Goal: Information Seeking & Learning: Learn about a topic

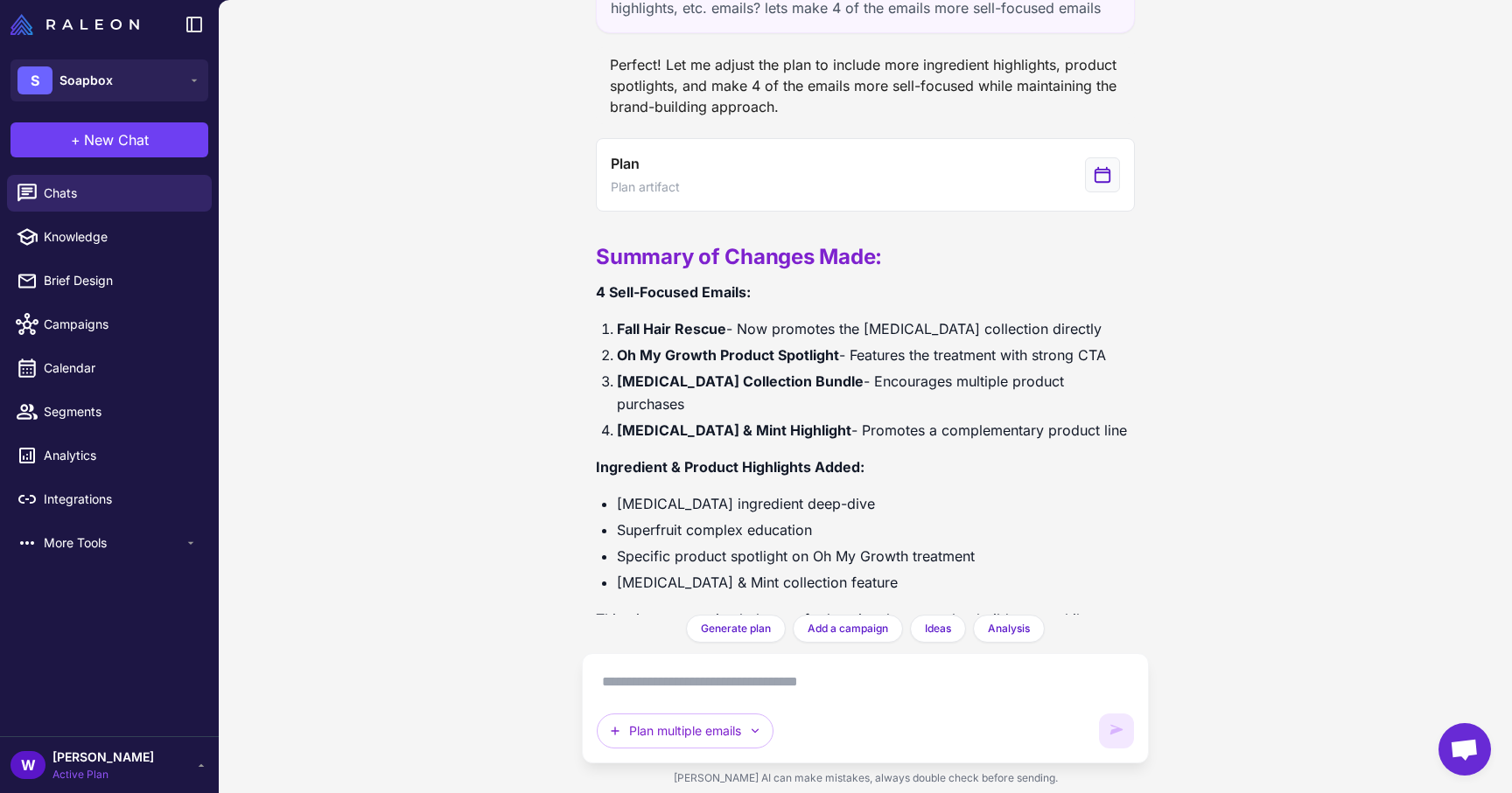
scroll to position [3230, 0]
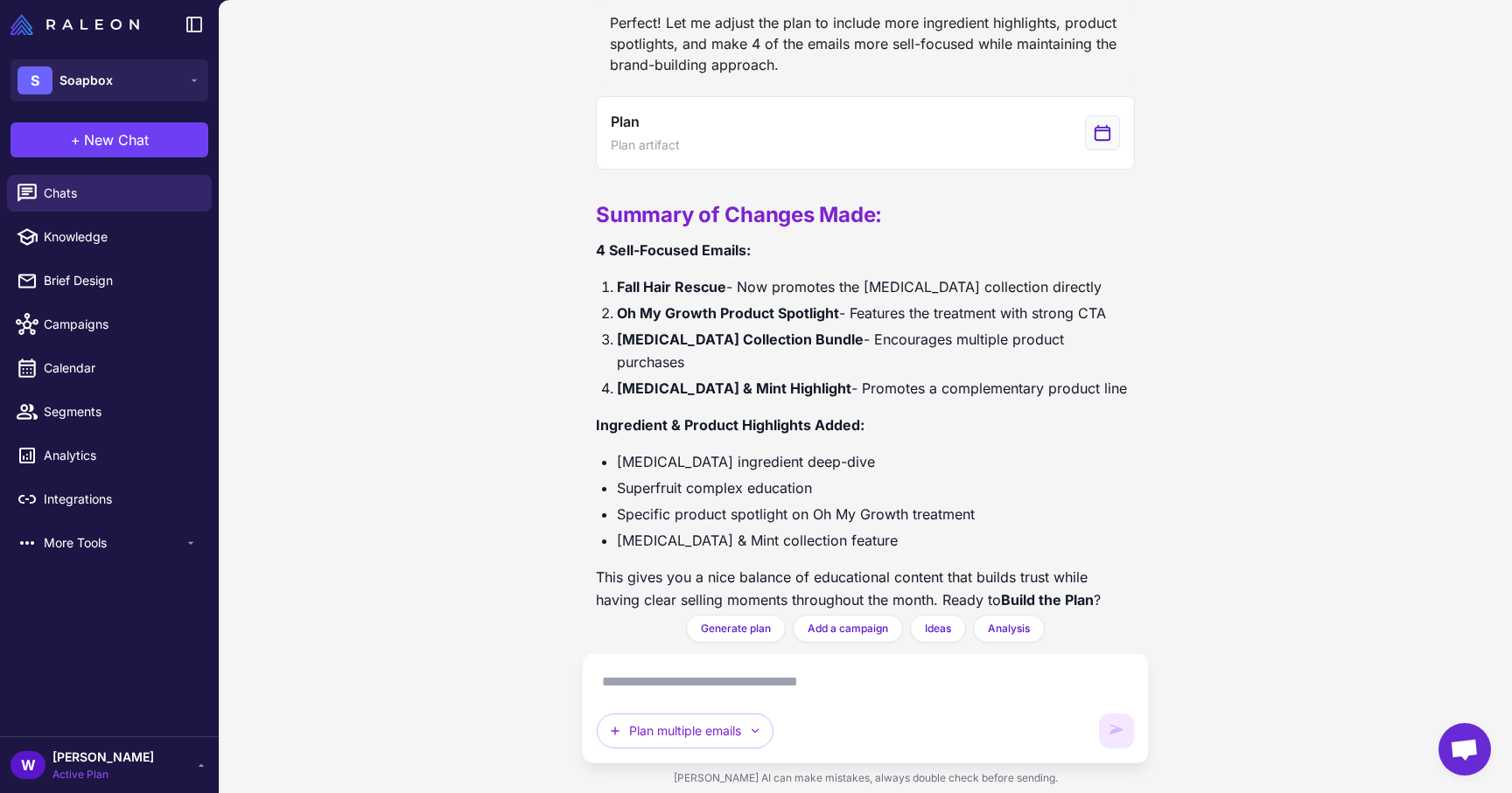
click at [704, 310] on strong "Oh My Growth Product Spotlight" at bounding box center [727, 313] width 222 height 18
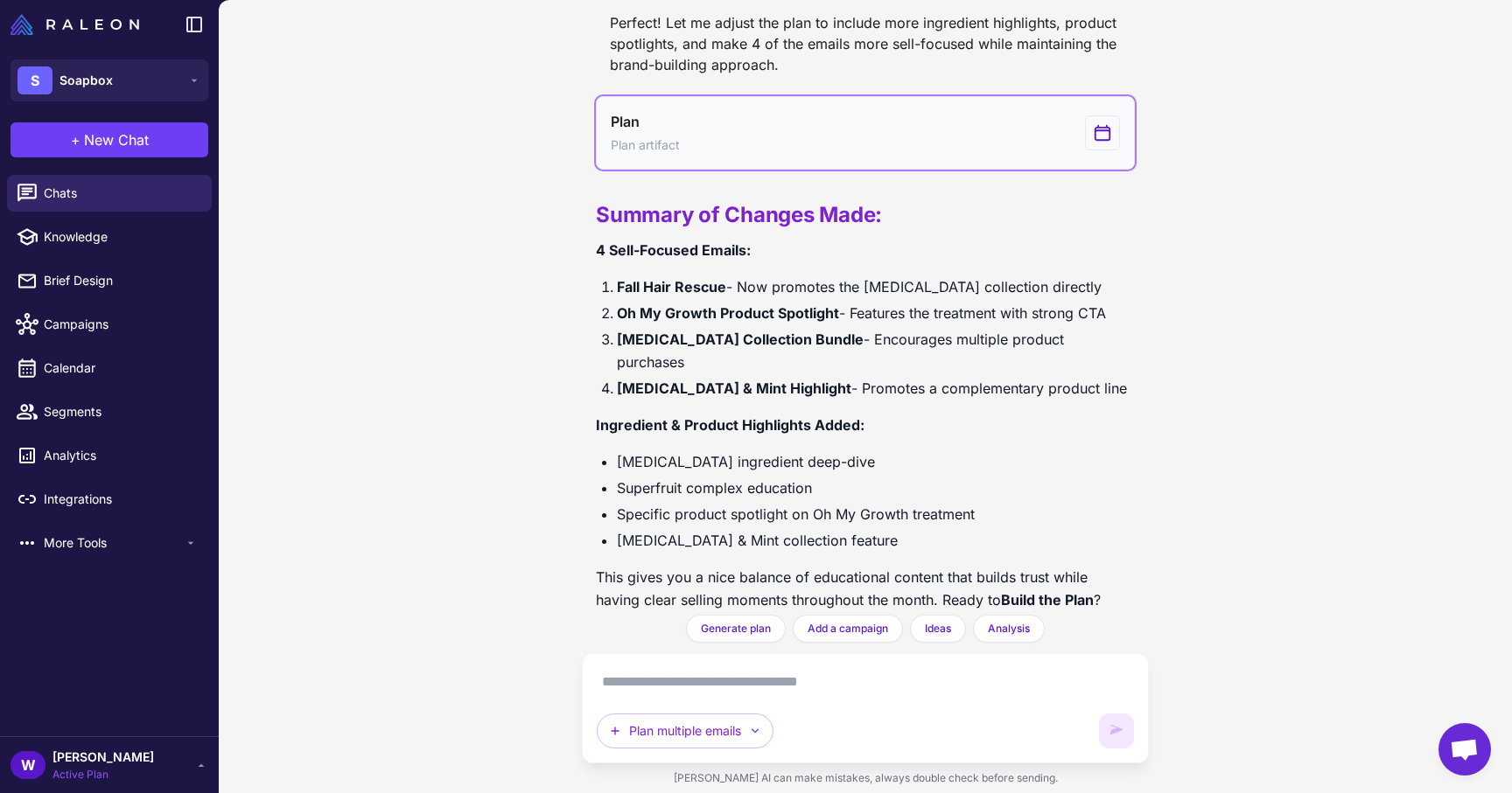
click at [760, 146] on button "Plan Plan artifact" at bounding box center [865, 133] width 538 height 73
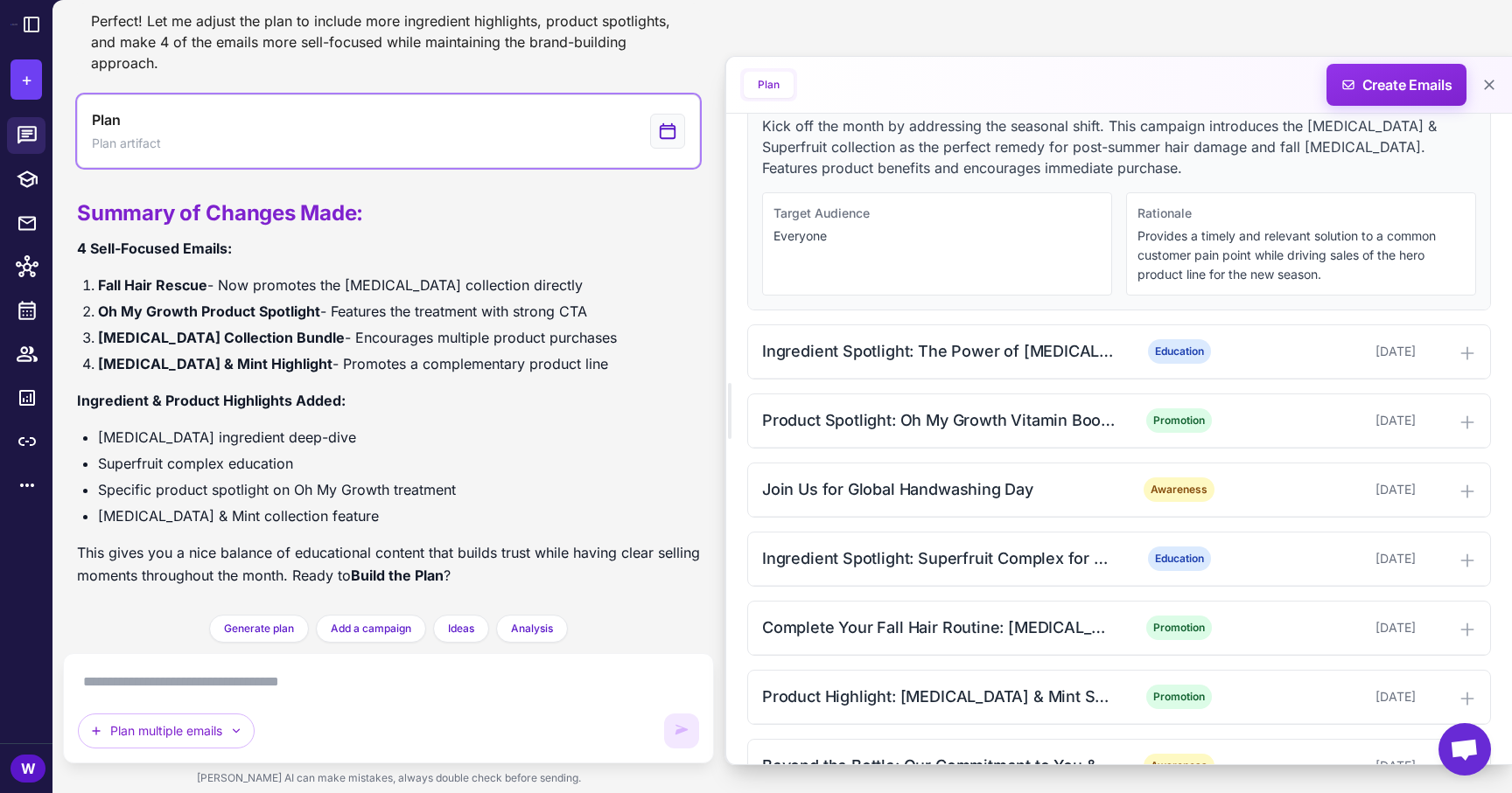
scroll to position [452, 0]
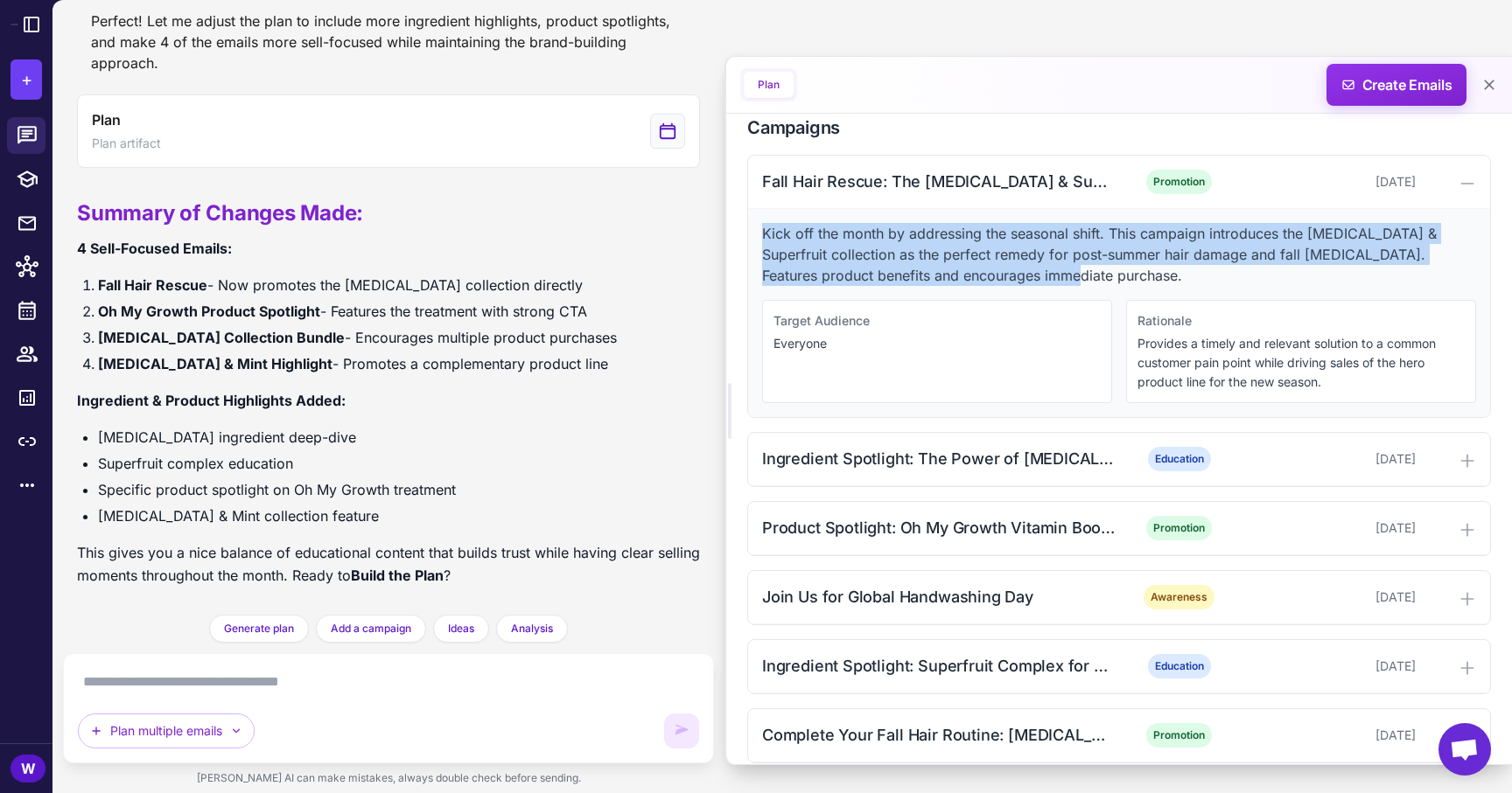
drag, startPoint x: 753, startPoint y: 237, endPoint x: 1134, endPoint y: 272, distance: 382.6
click at [1134, 272] on div "Kick off the month by addressing the seasonal shift. This campaign introduces t…" at bounding box center [1119, 314] width 742 height 208
click at [1134, 272] on p "Kick off the month by addressing the seasonal shift. This campaign introduces t…" at bounding box center [1119, 254] width 714 height 63
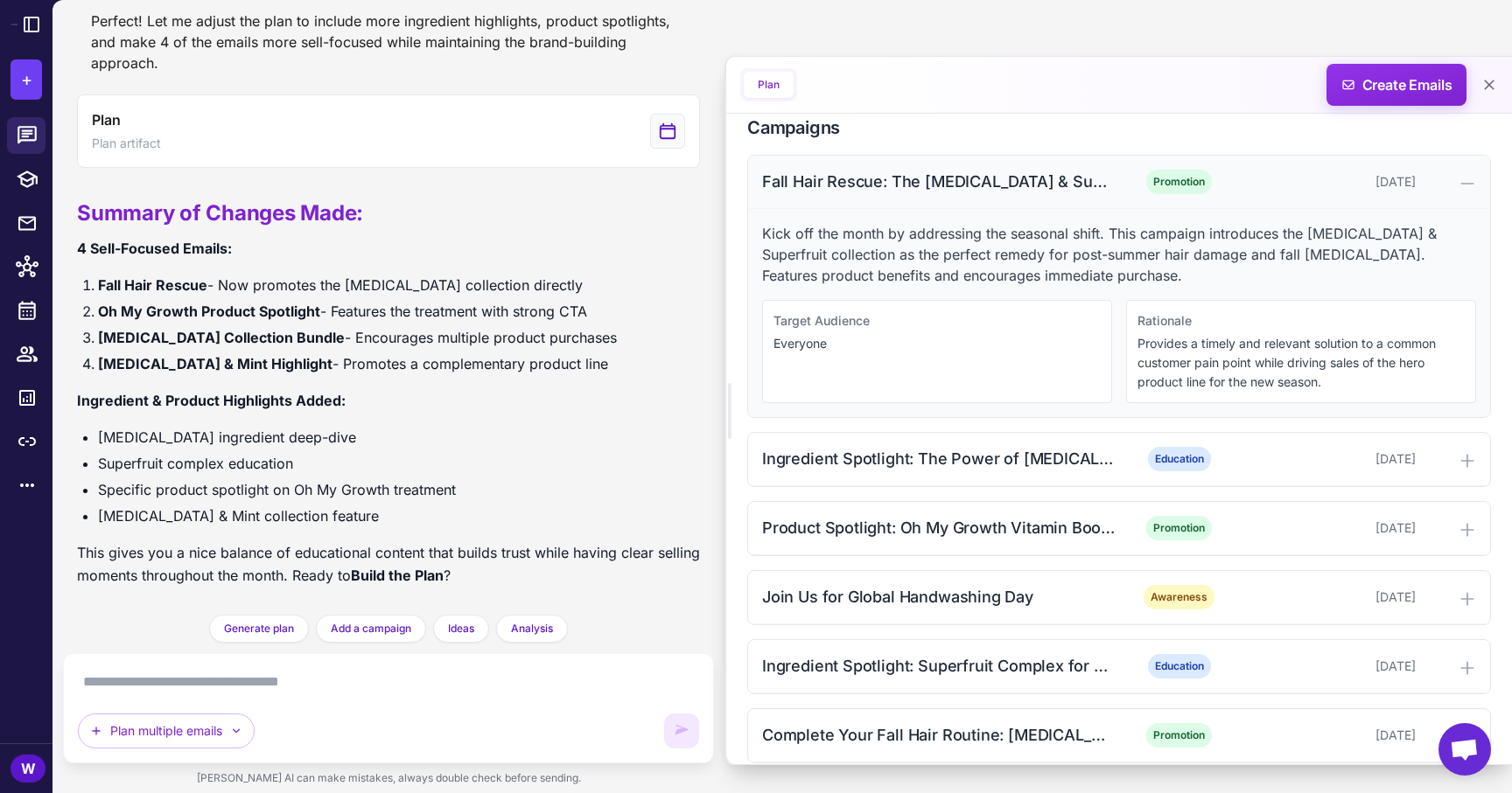
click at [1051, 188] on div "Fall Hair Rescue: The [MEDICAL_DATA] & Superfruit Solution" at bounding box center [939, 181] width 353 height 23
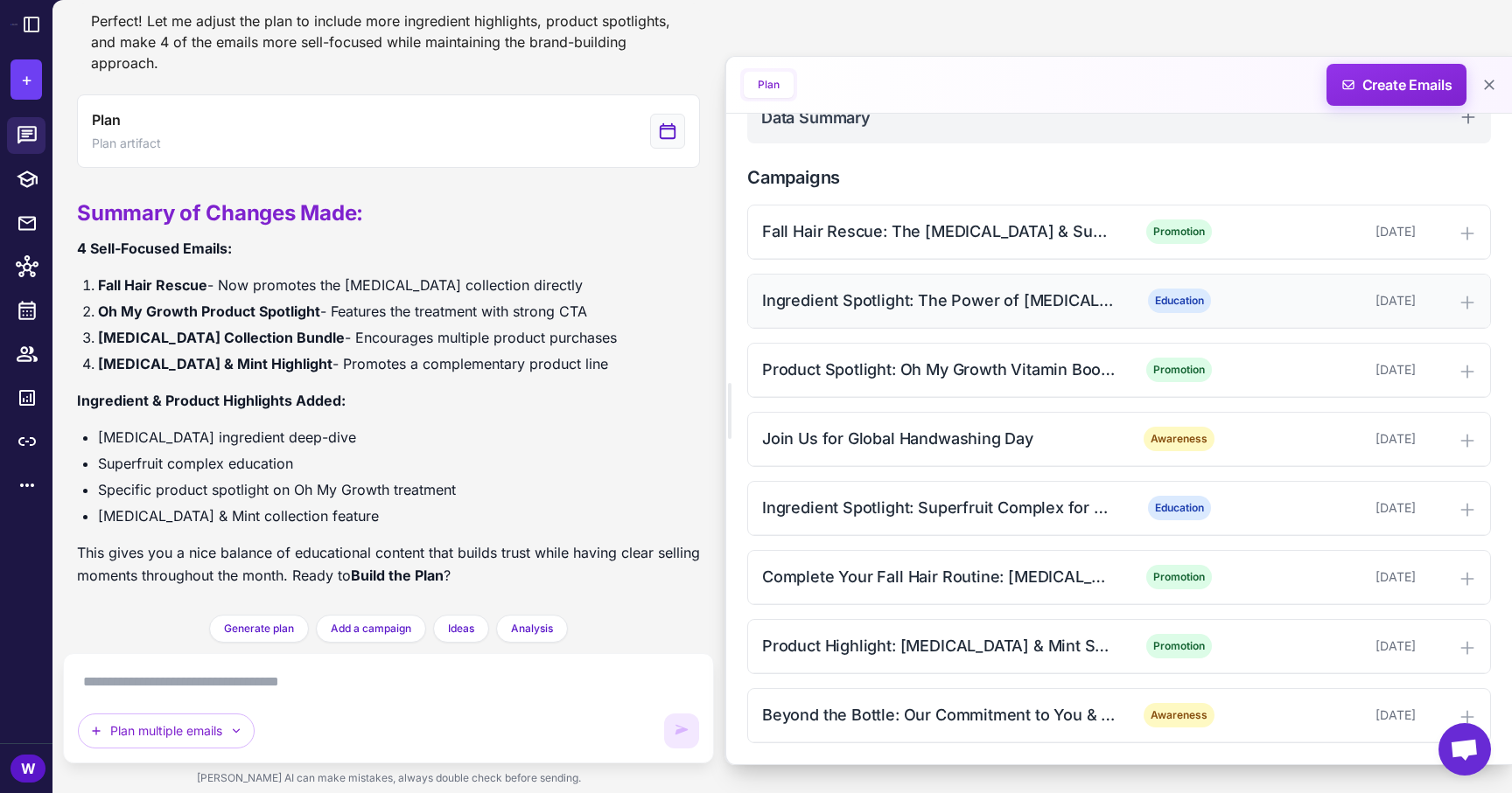
click at [1039, 298] on div "Ingredient Spotlight: The Power of [MEDICAL_DATA] for Hair Growth" at bounding box center [939, 300] width 353 height 23
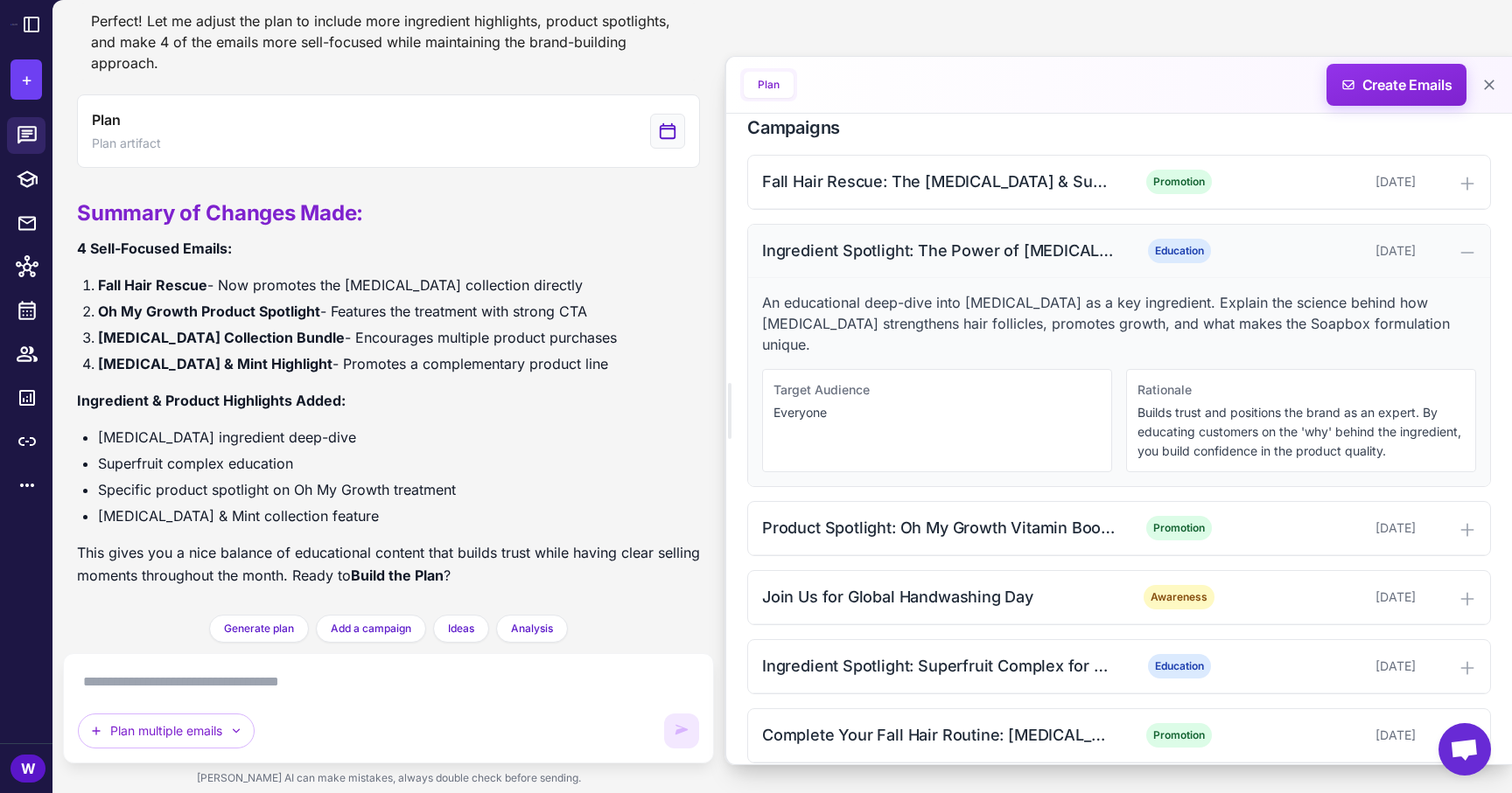
click at [1009, 256] on div "Ingredient Spotlight: The Power of [MEDICAL_DATA] for Hair Growth" at bounding box center [939, 250] width 353 height 23
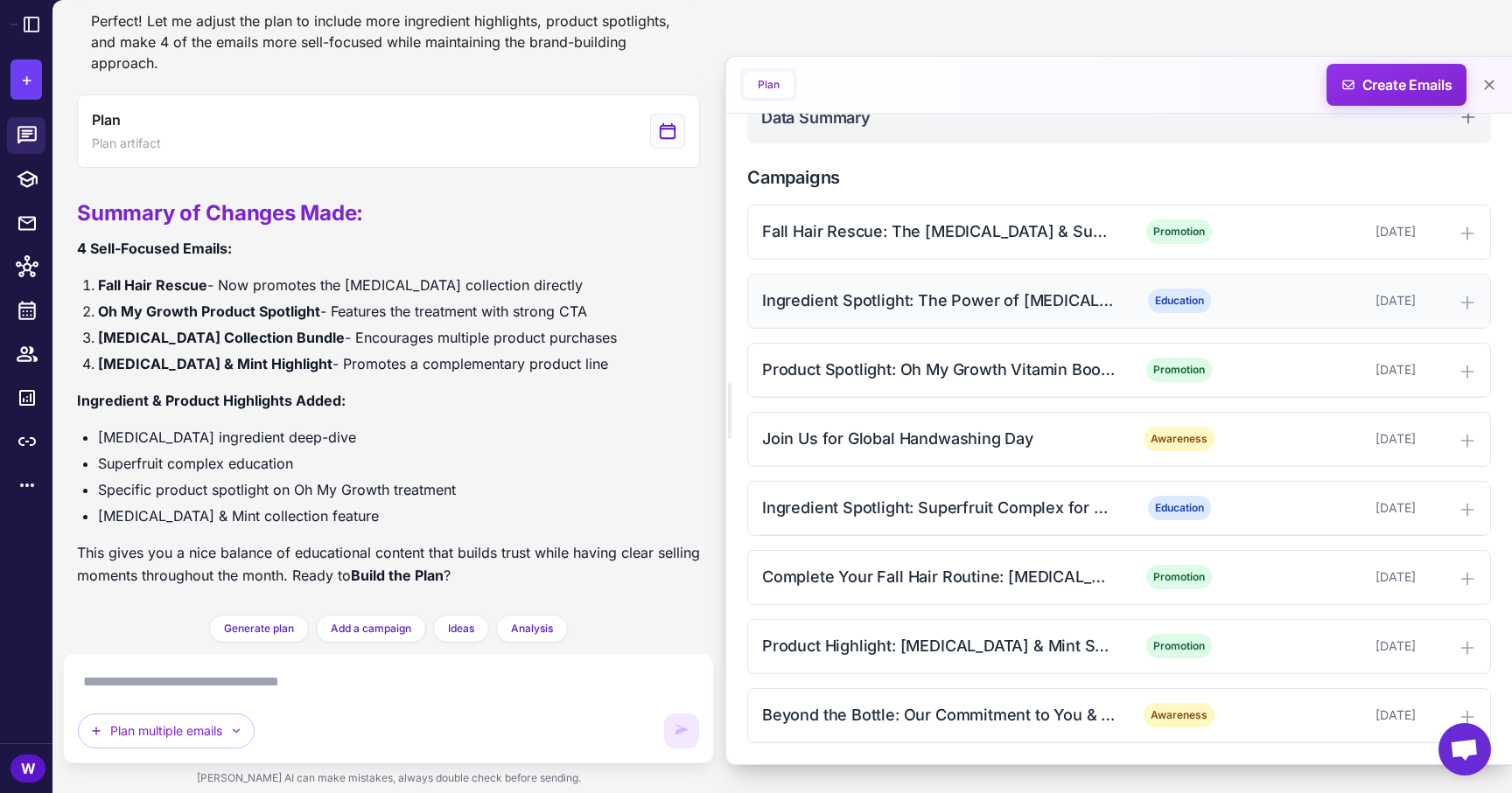
scroll to position [402, 0]
drag, startPoint x: 759, startPoint y: 226, endPoint x: 1462, endPoint y: 715, distance: 856.3
click at [1462, 715] on div "Fall Hair Rescue: The [MEDICAL_DATA] & Superfruit Solution Promotion [DATE] Ing…" at bounding box center [1119, 474] width 744 height 538
copy div "Fall Hair Rescue: The [MEDICAL_DATA] & Superfruit Solution Promotion [DATE] Ing…"
click at [1031, 301] on div "Ingredient Spotlight: The Power of [MEDICAL_DATA] for Hair Growth" at bounding box center [939, 300] width 353 height 23
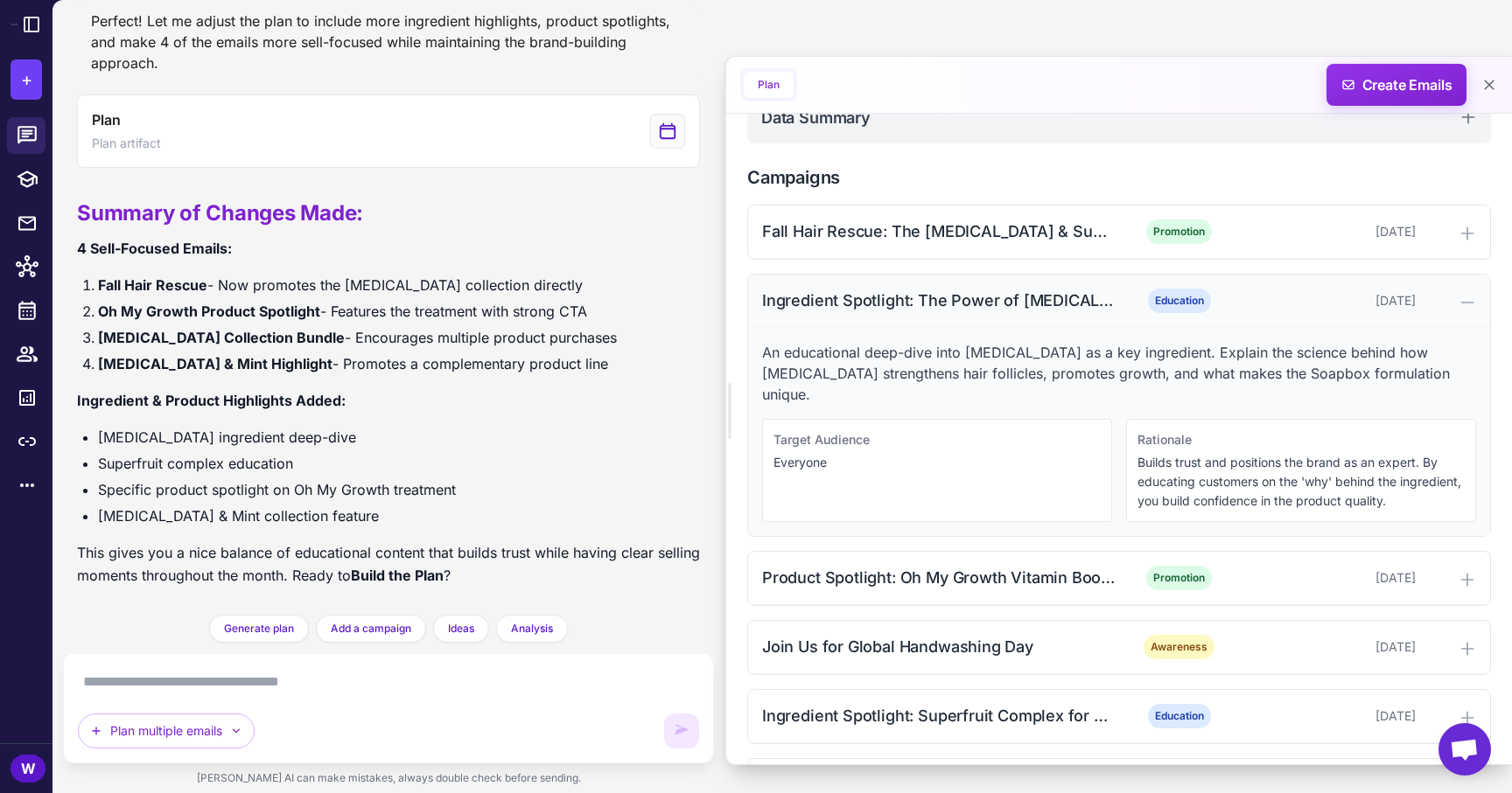
scroll to position [452, 0]
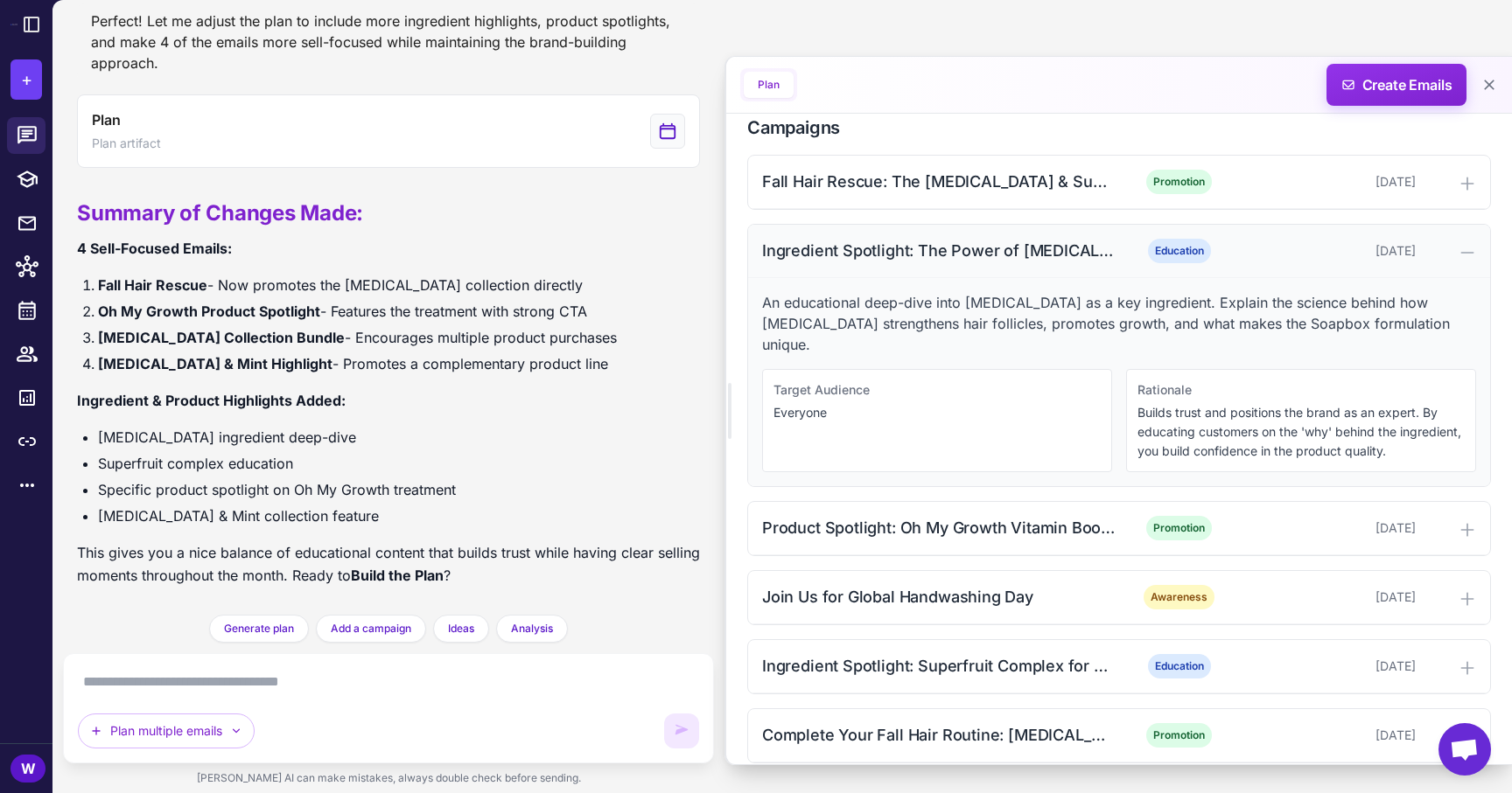
click at [1024, 261] on div "Ingredient Spotlight: The Power of [MEDICAL_DATA] for Hair Growth" at bounding box center [939, 250] width 353 height 23
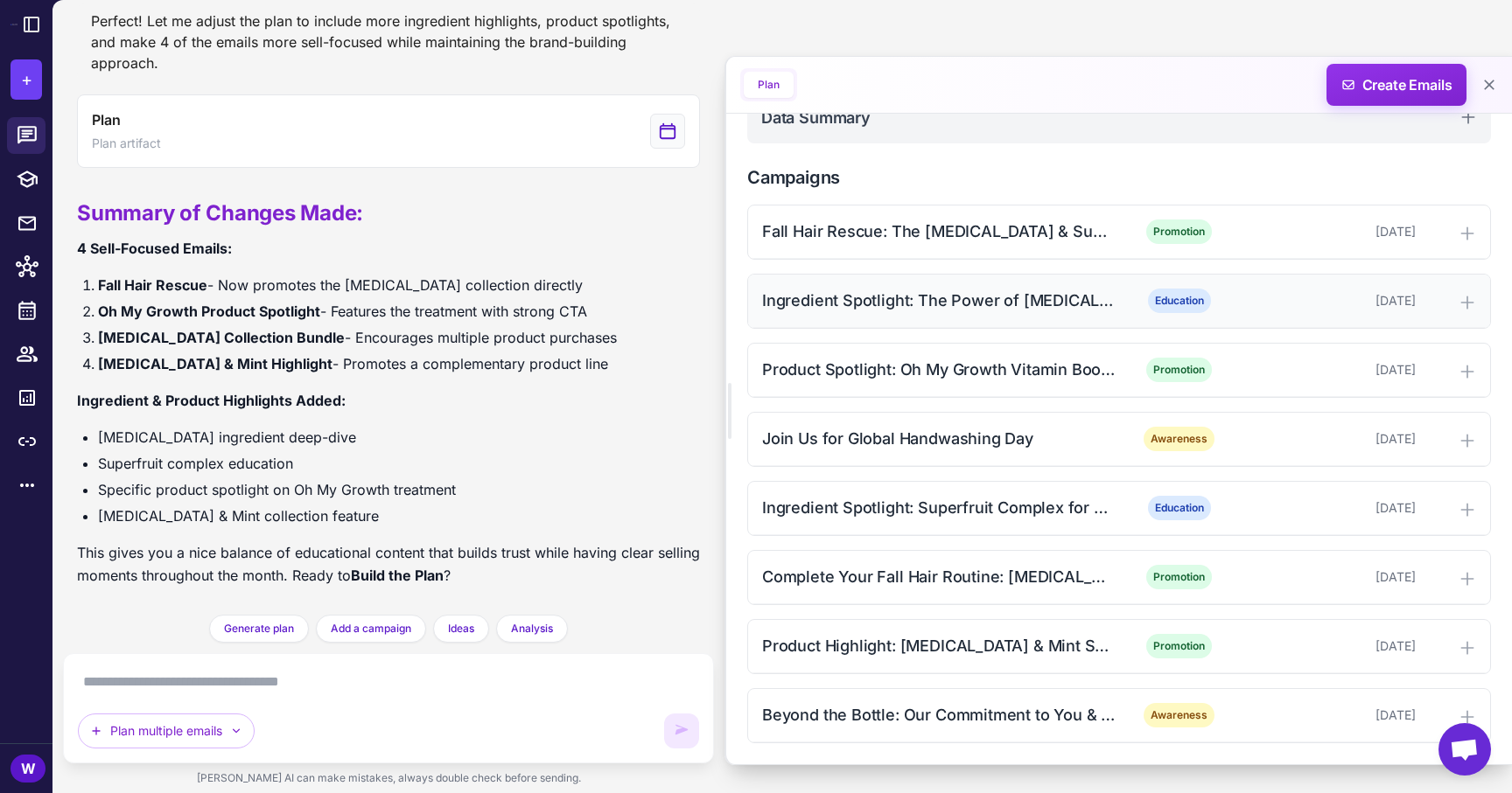
scroll to position [402, 0]
click at [1050, 375] on div "Product Spotlight: Oh My Growth Vitamin Booster Treatment" at bounding box center [939, 369] width 353 height 23
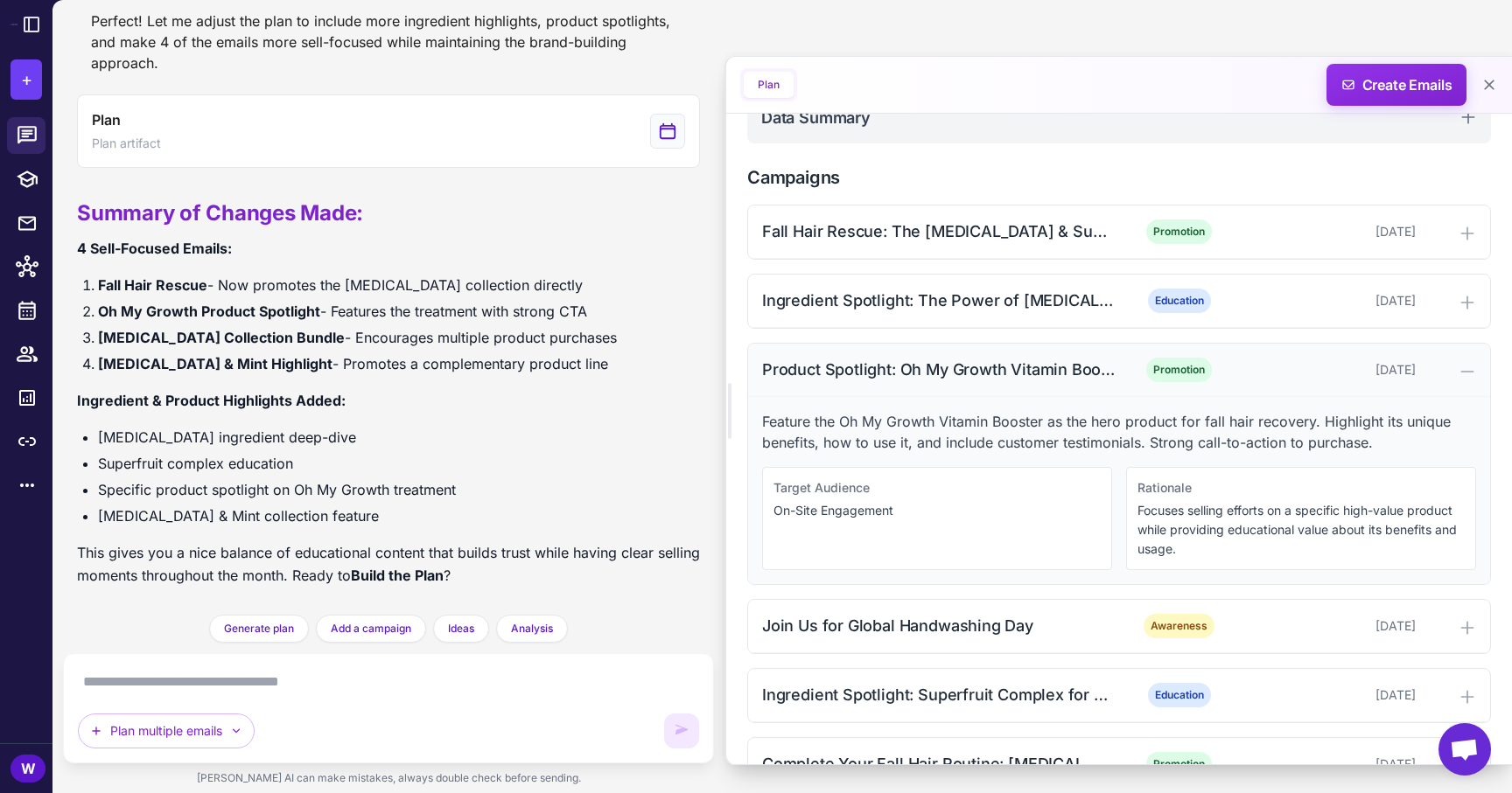
scroll to position [452, 0]
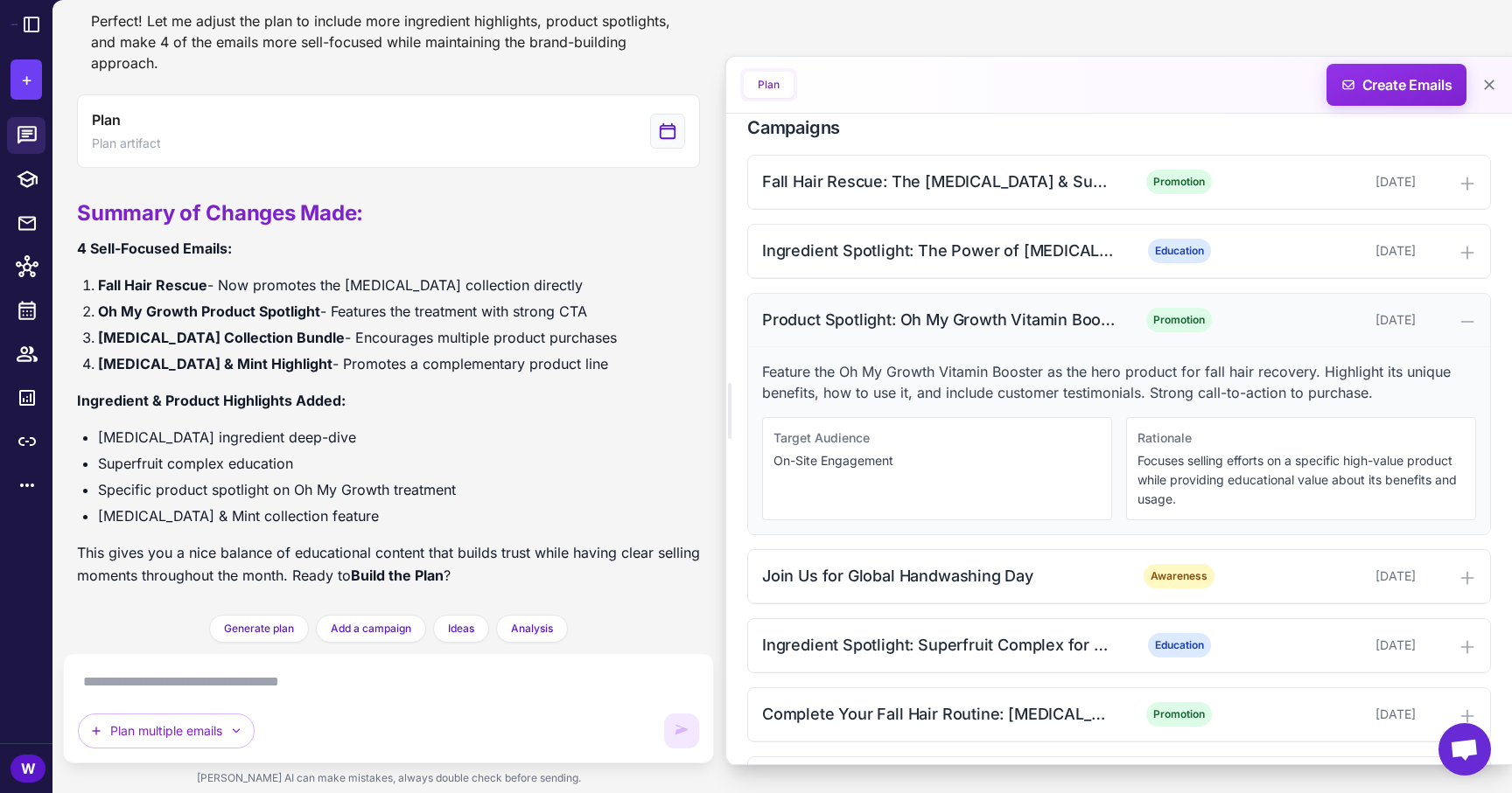
click at [1046, 308] on div "Product Spotlight: Oh My Growth Vitamin Booster Treatment" at bounding box center [939, 319] width 353 height 23
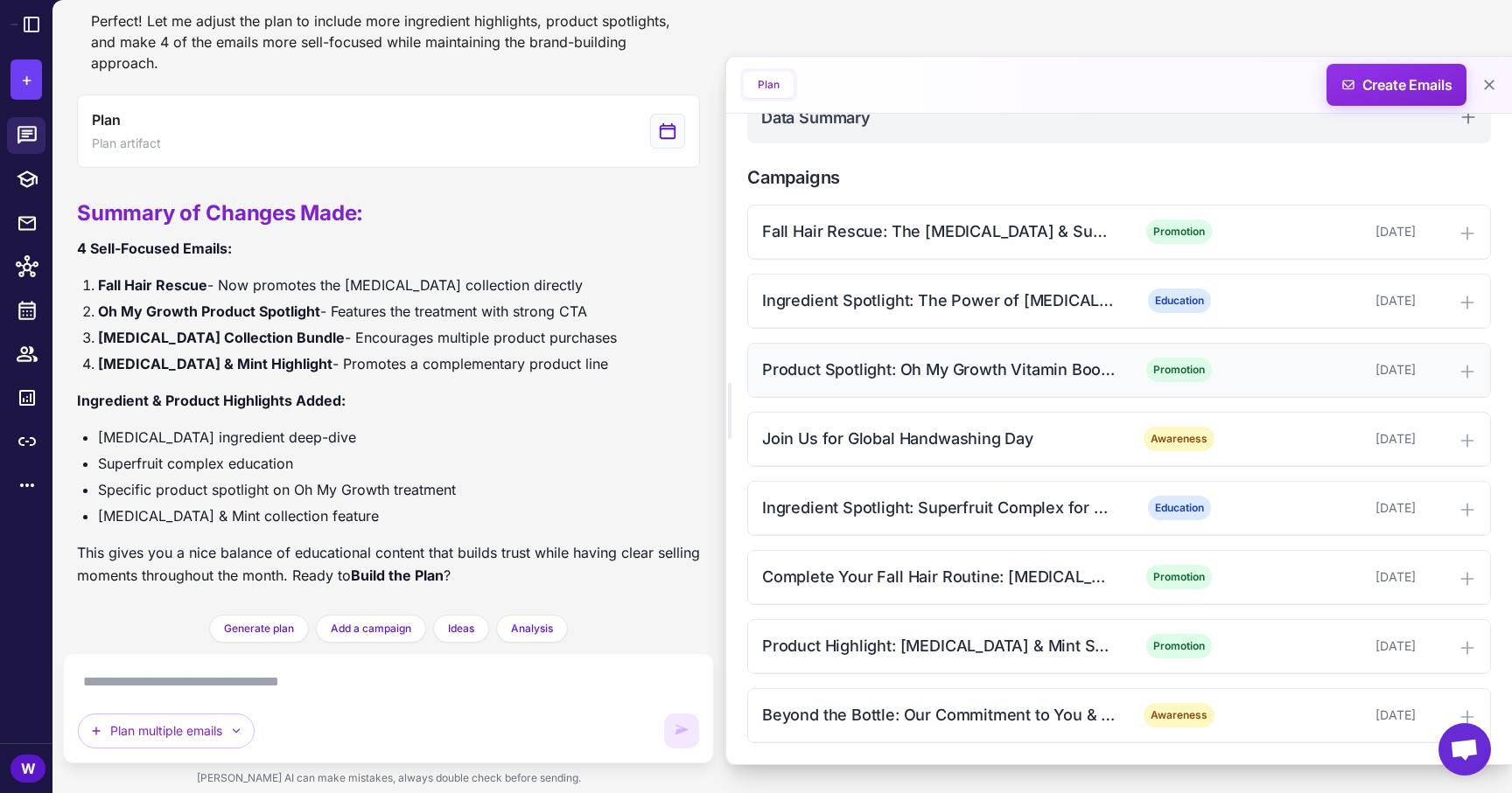
scroll to position [402, 0]
click at [1032, 569] on div "Complete Your Fall Hair Routine: [MEDICAL_DATA] Collection Bundle" at bounding box center [939, 576] width 353 height 23
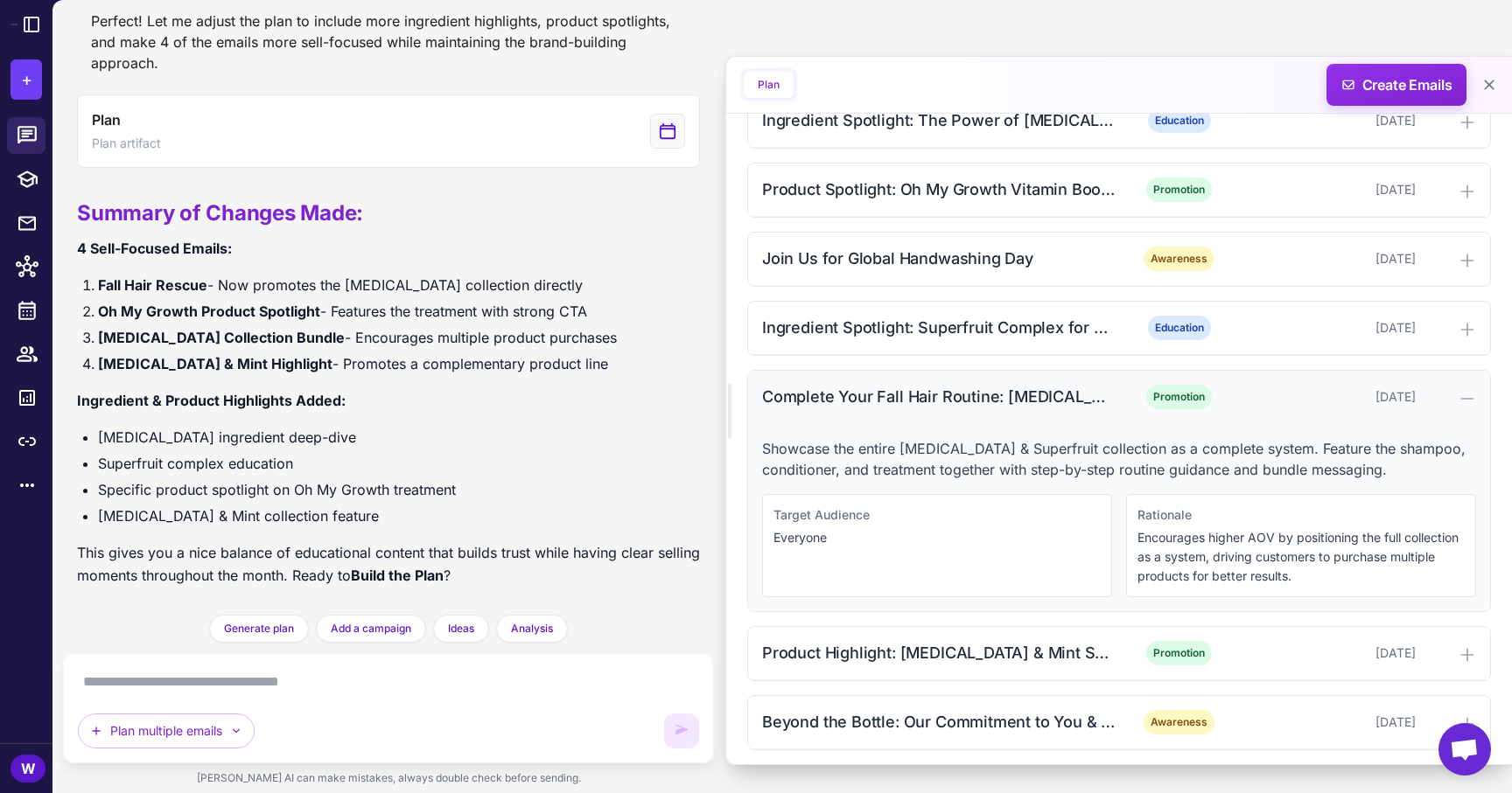
scroll to position [589, 0]
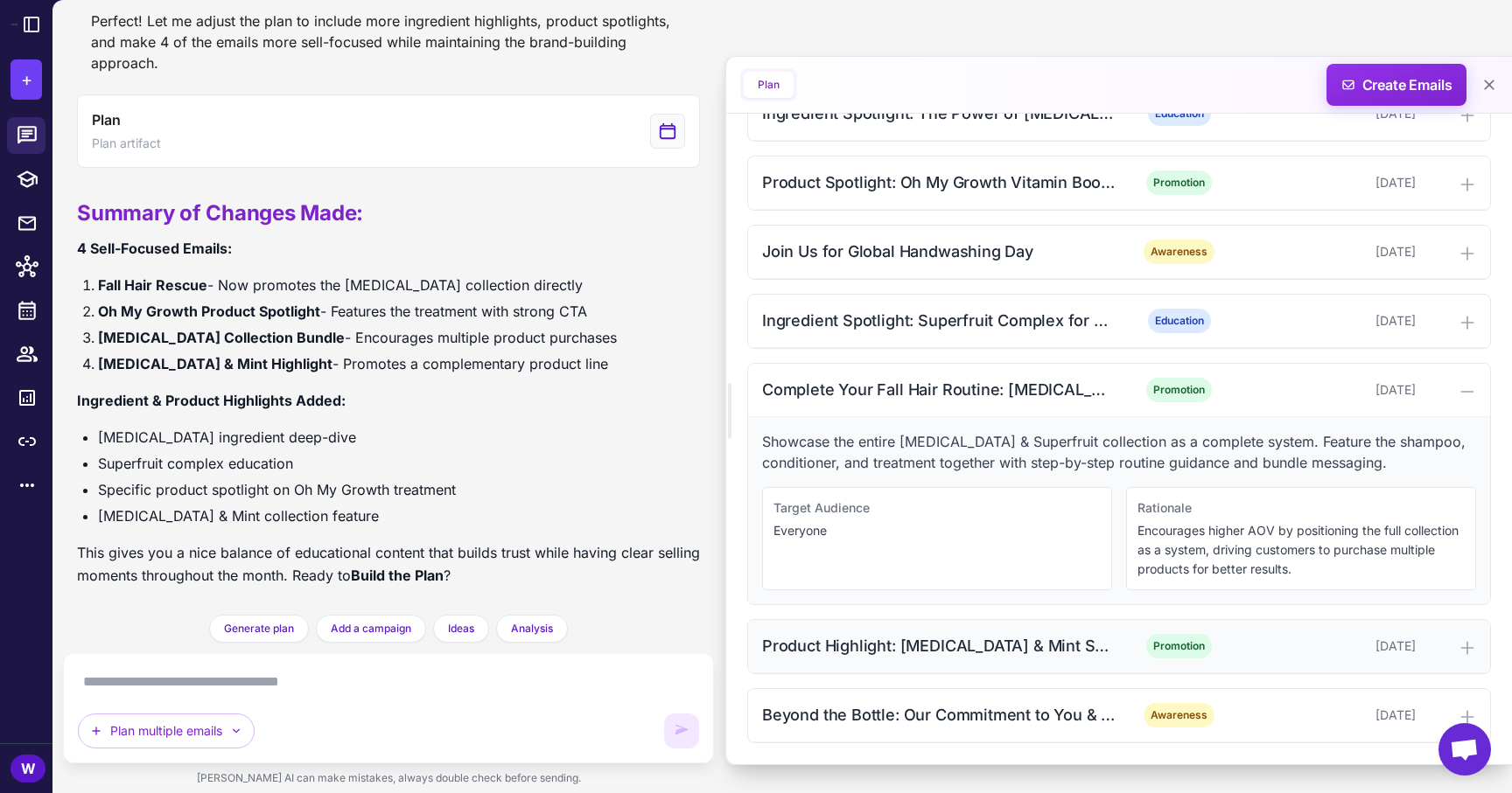
click at [1048, 643] on div "Product Highlight: [MEDICAL_DATA] & Mint Scalp Balancing Collection" at bounding box center [939, 645] width 353 height 23
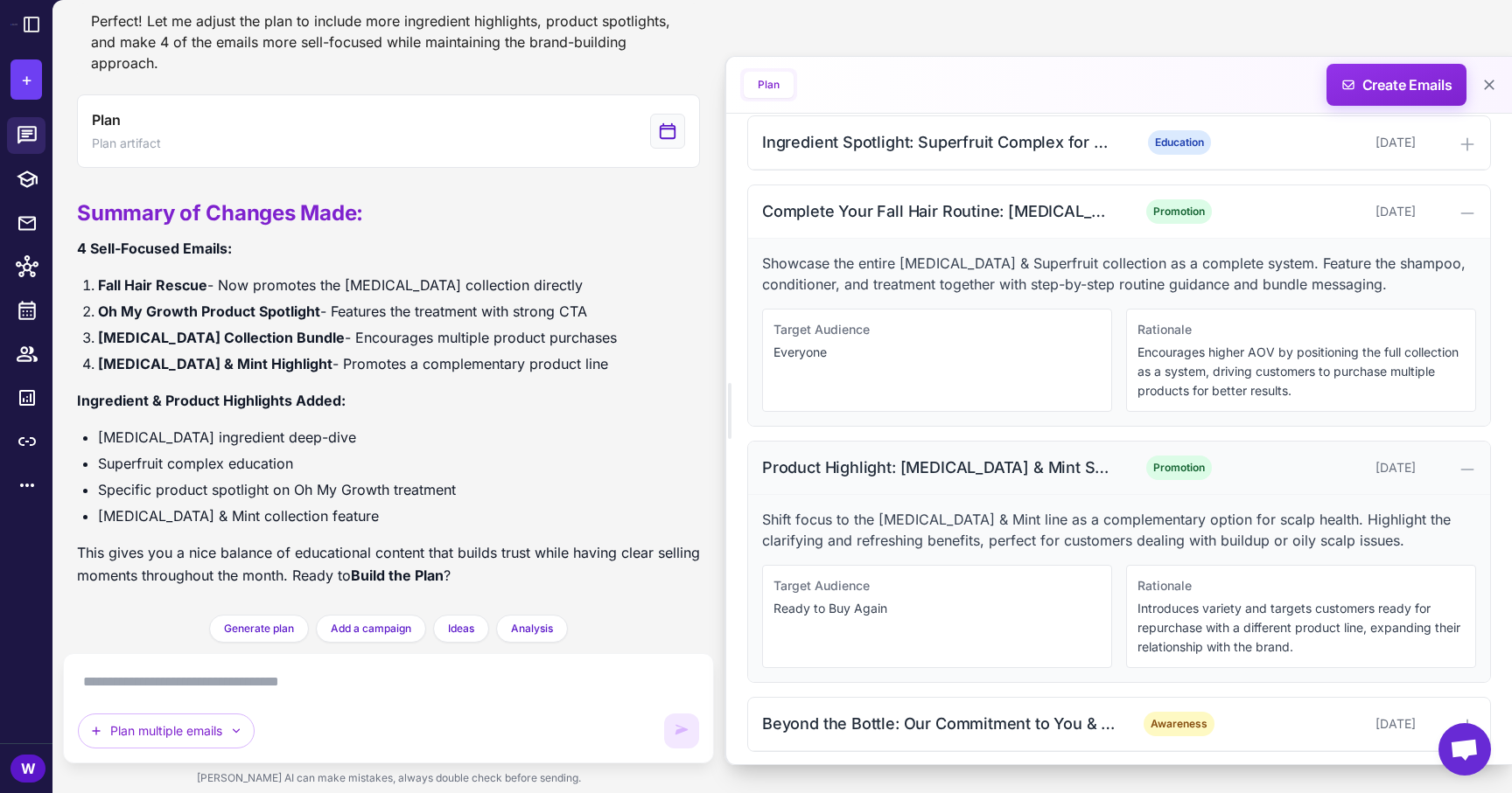
scroll to position [776, 0]
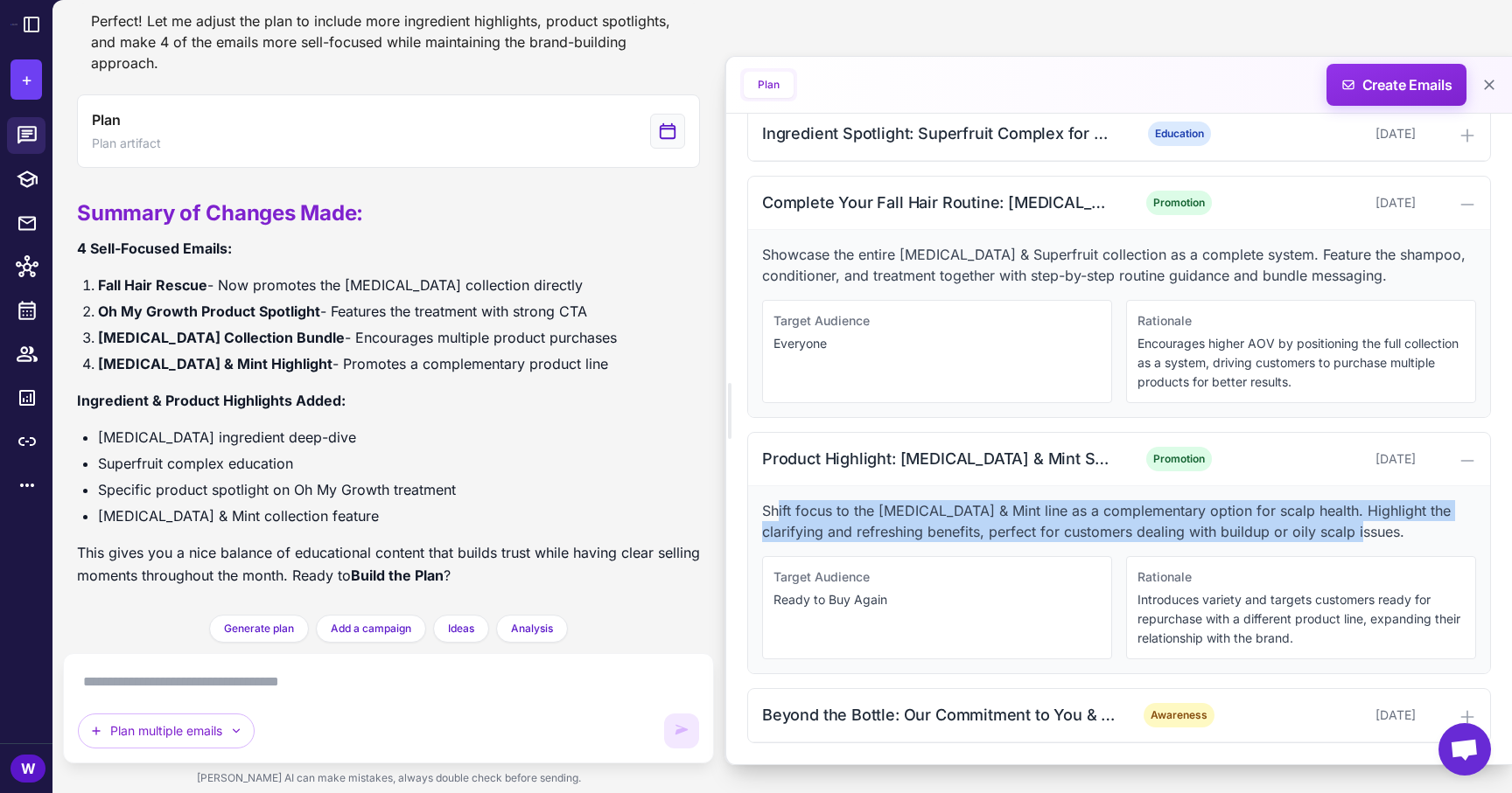
drag, startPoint x: 777, startPoint y: 513, endPoint x: 1374, endPoint y: 541, distance: 597.7
click at [1373, 541] on p "Shift focus to the [MEDICAL_DATA] & Mint line as a complementary option for sca…" at bounding box center [1119, 520] width 714 height 42
click at [1374, 541] on p "Shift focus to the [MEDICAL_DATA] & Mint line as a complementary option for sca…" at bounding box center [1119, 520] width 714 height 42
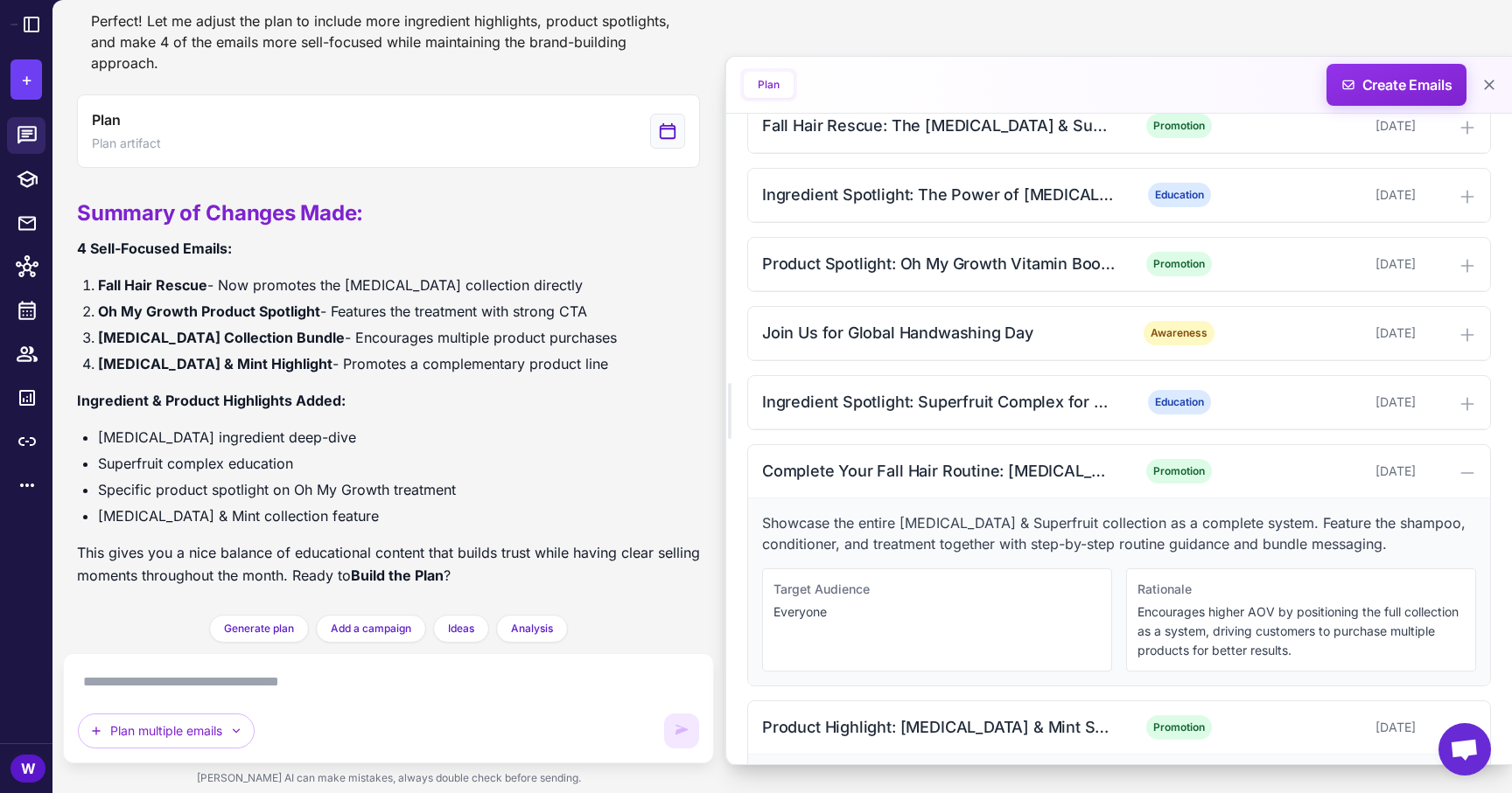
scroll to position [529, 0]
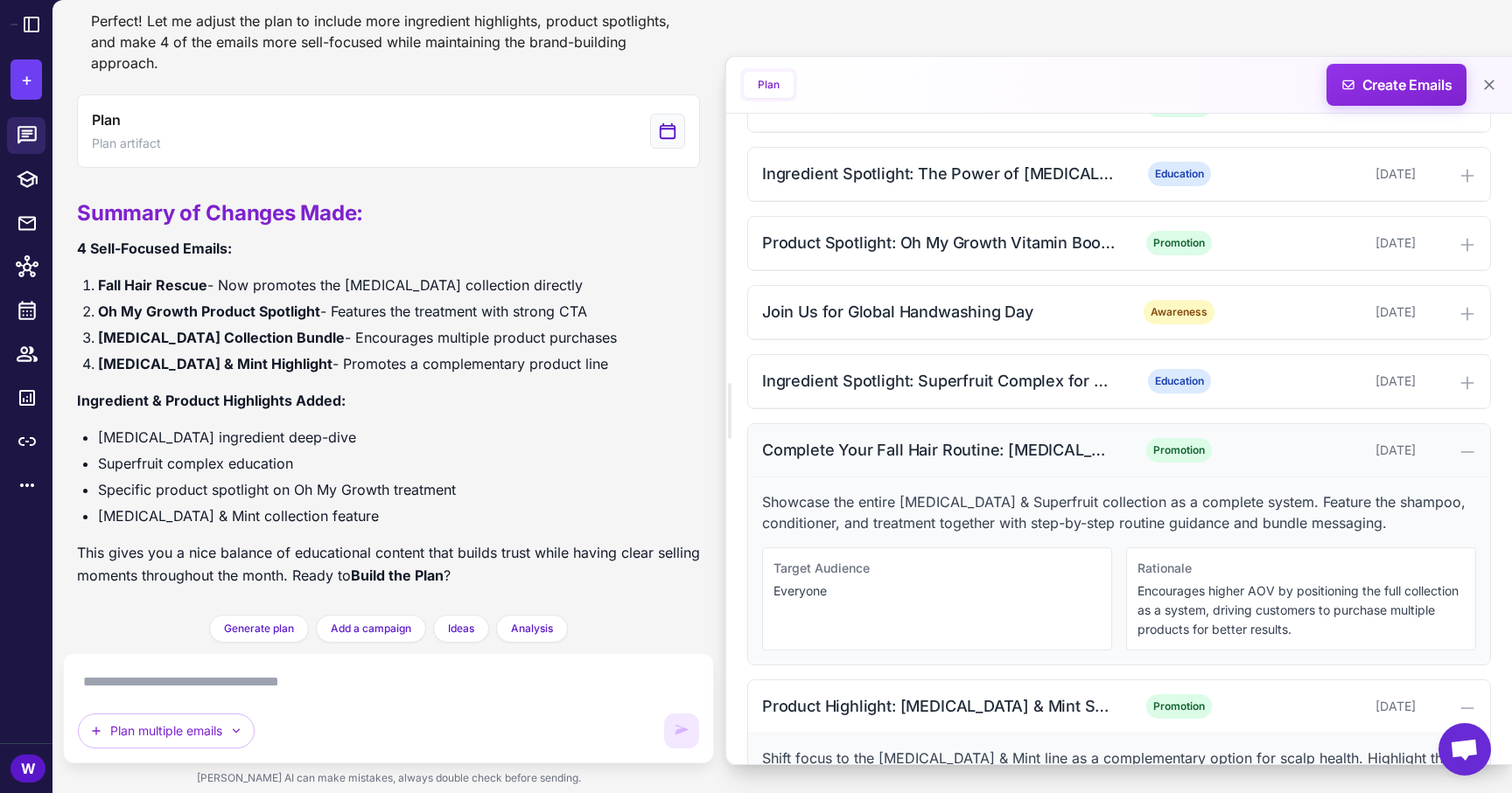
click at [1007, 461] on div "Complete Your Fall Hair Routine: [MEDICAL_DATA] Collection Bundle" at bounding box center [939, 450] width 353 height 23
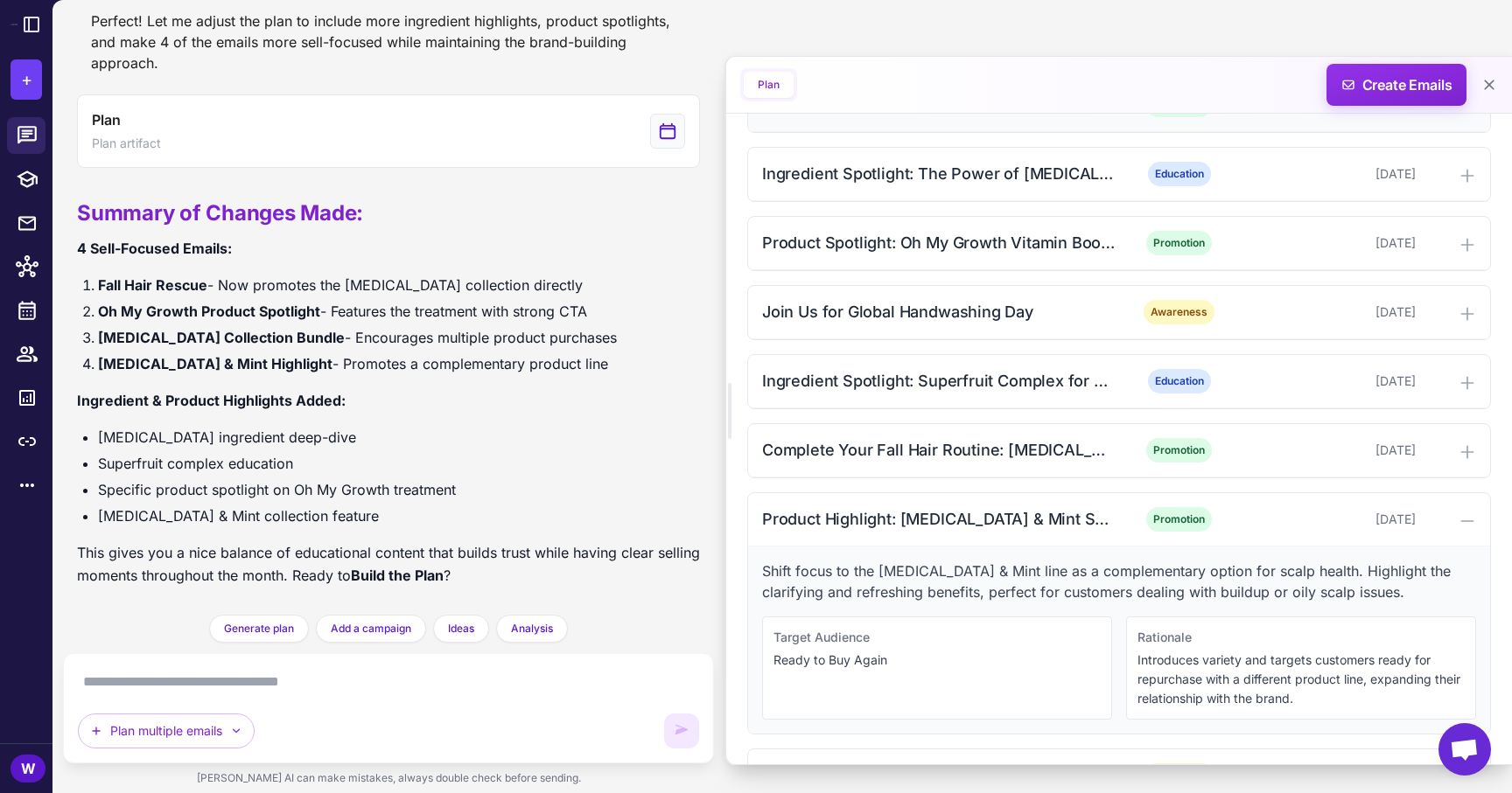
scroll to position [178, 0]
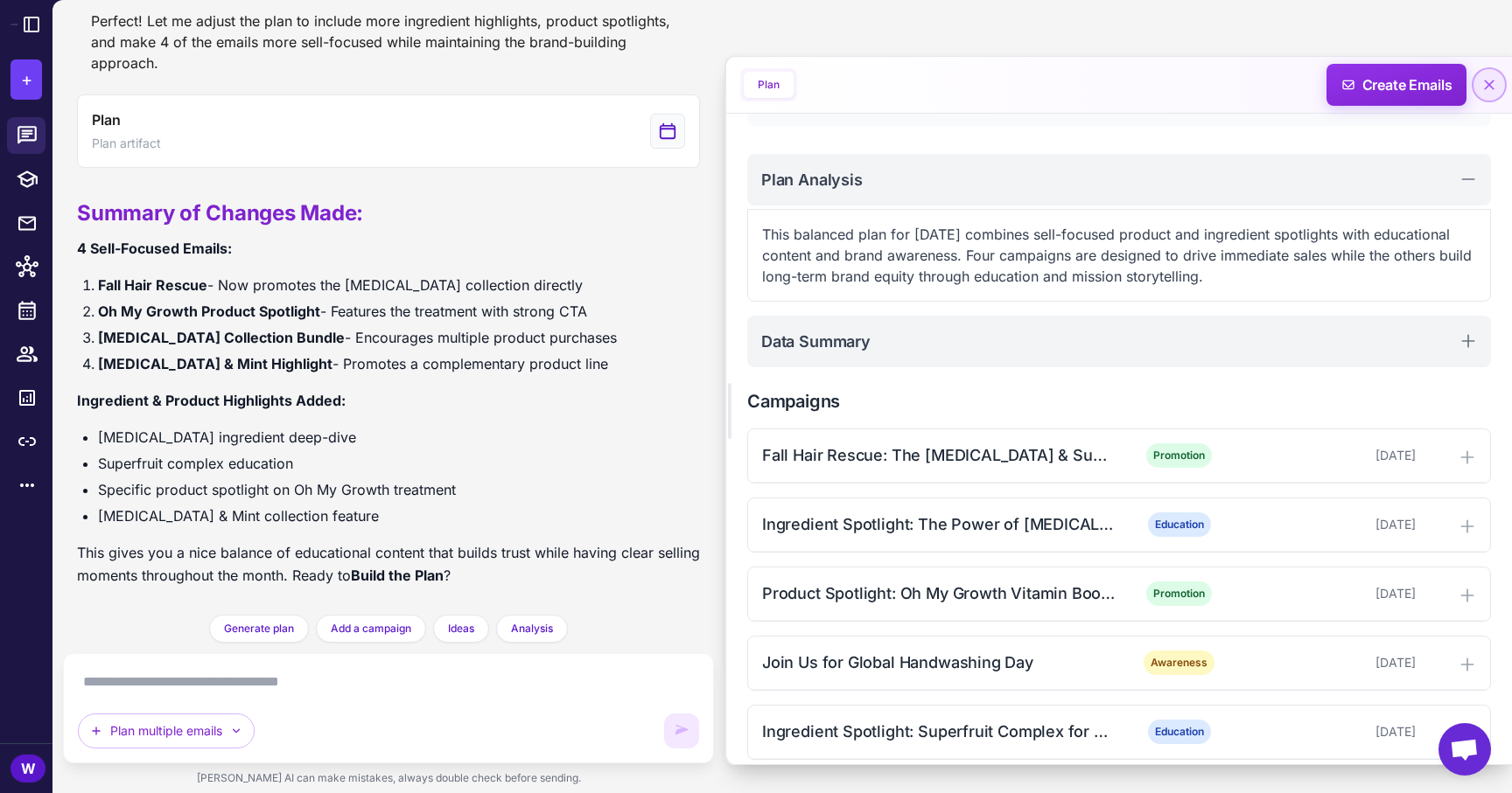
click at [1483, 81] on icon at bounding box center [1489, 85] width 18 height 18
